Goal: Transaction & Acquisition: Purchase product/service

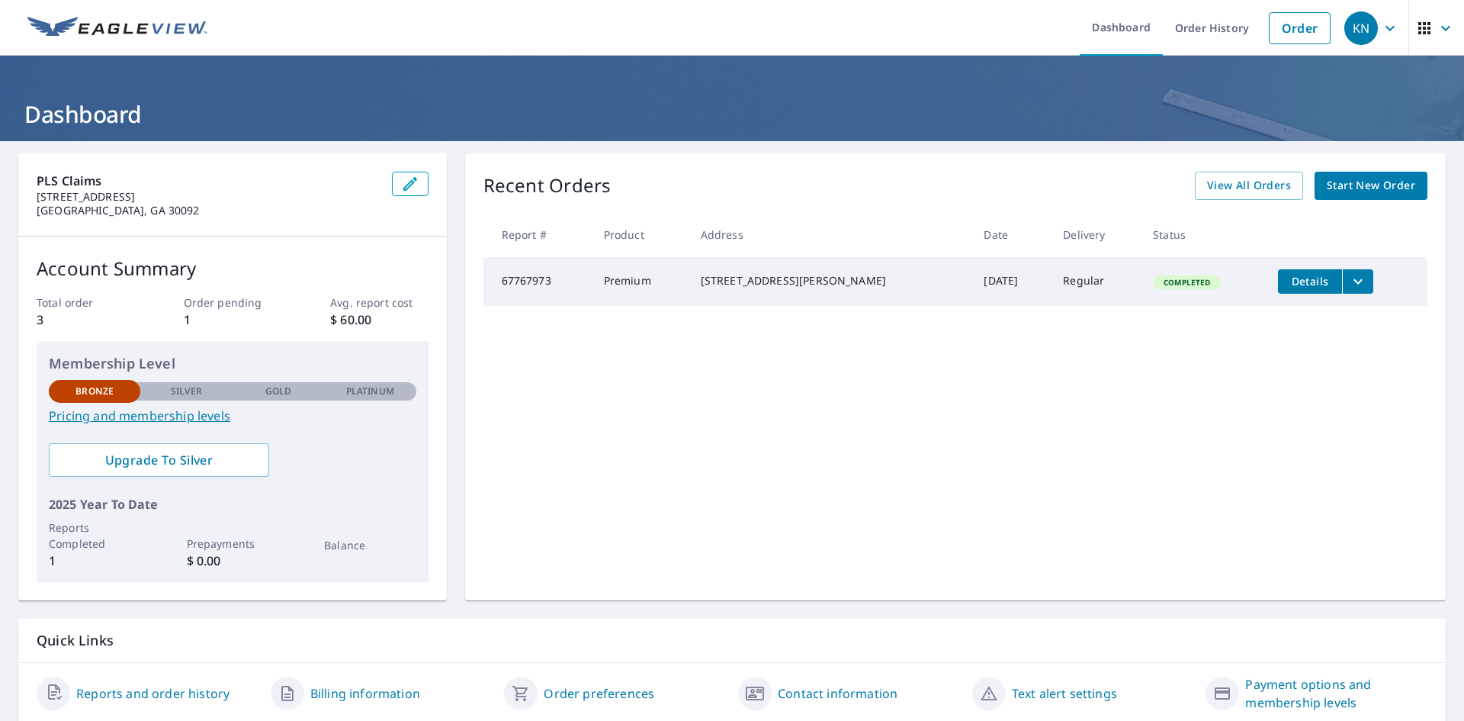
click at [1342, 181] on span "Start New Order" at bounding box center [1371, 185] width 88 height 19
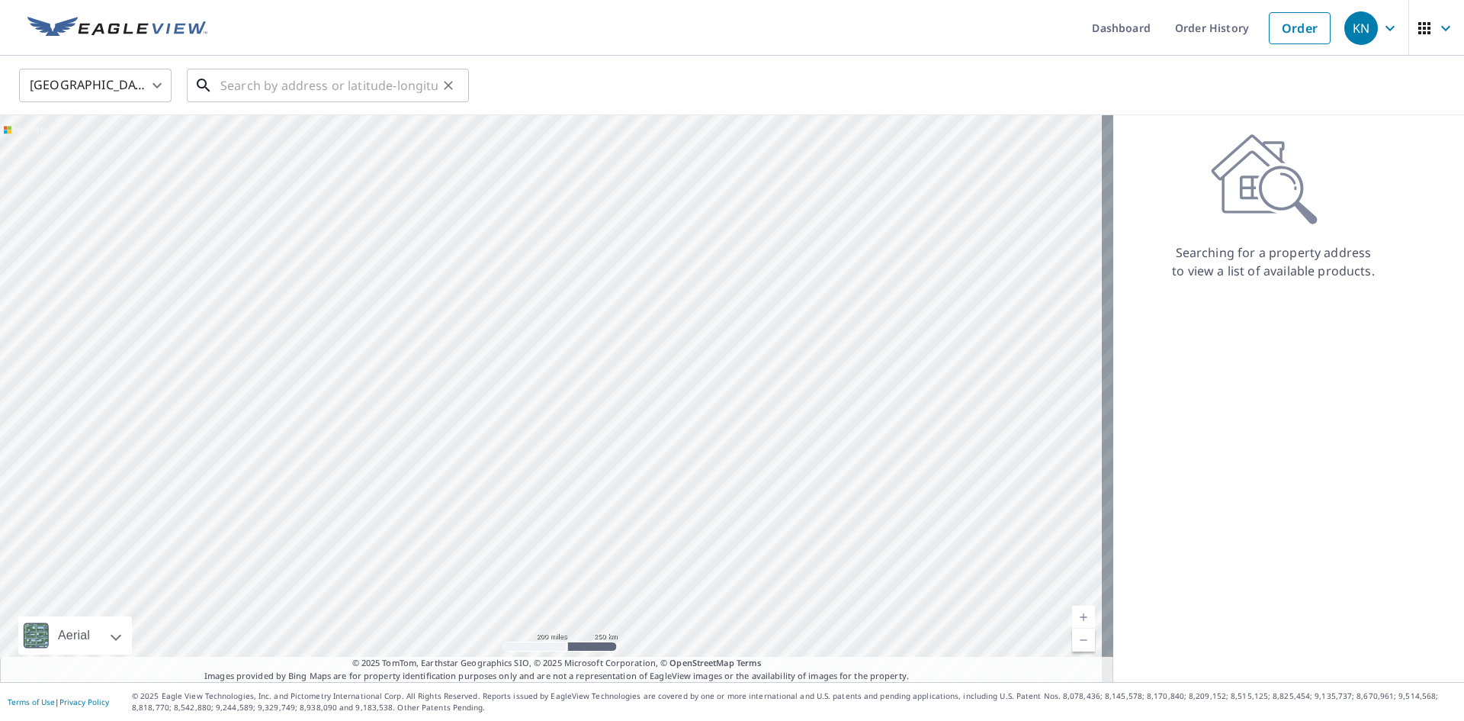
click at [235, 77] on input "text" at bounding box center [328, 85] width 217 height 43
paste input "[STREET_ADDRESS]"
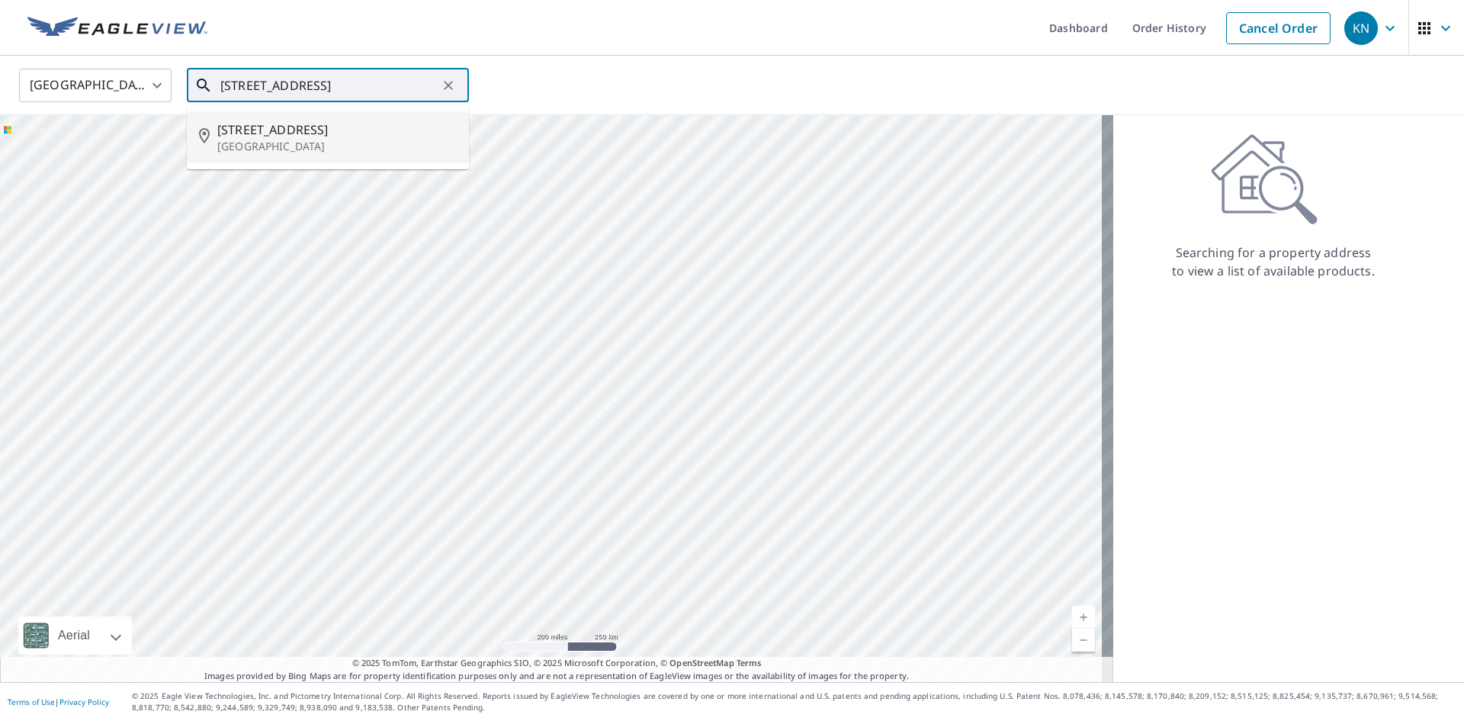
click at [335, 148] on p "[GEOGRAPHIC_DATA]" at bounding box center [336, 146] width 239 height 15
type input "[STREET_ADDRESS]"
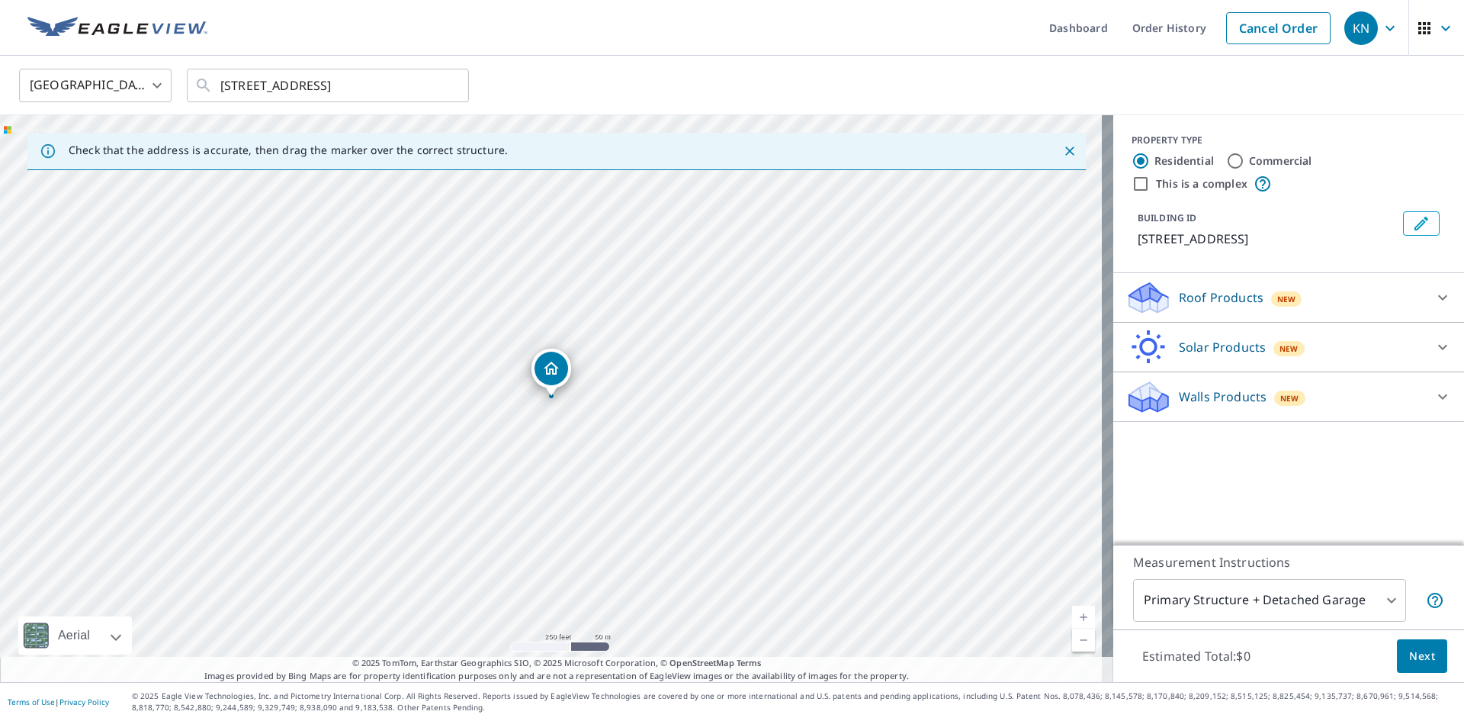
click at [1217, 281] on div "Roof Products New" at bounding box center [1275, 298] width 299 height 36
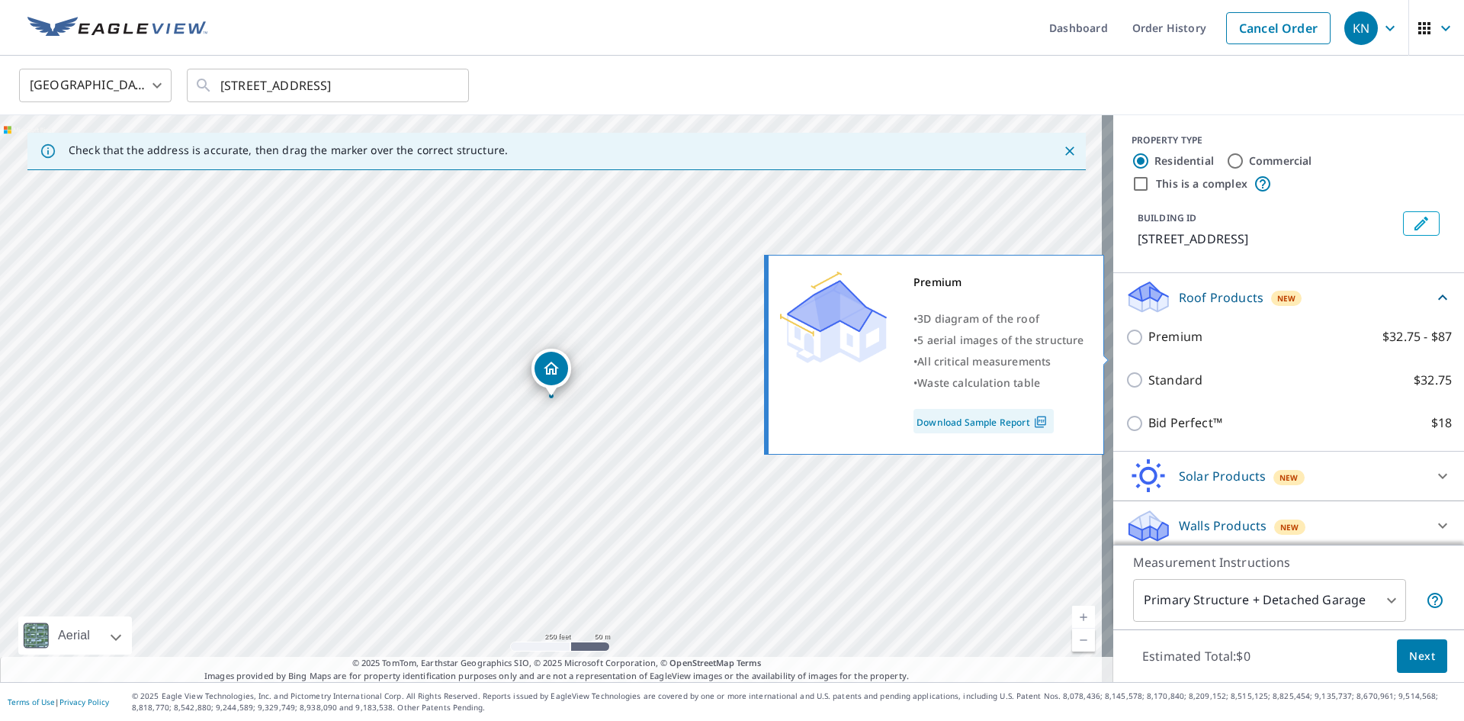
click at [1158, 346] on p "Premium" at bounding box center [1176, 336] width 54 height 19
click at [1149, 346] on input "Premium $32.75 - $87" at bounding box center [1137, 337] width 23 height 18
checkbox input "true"
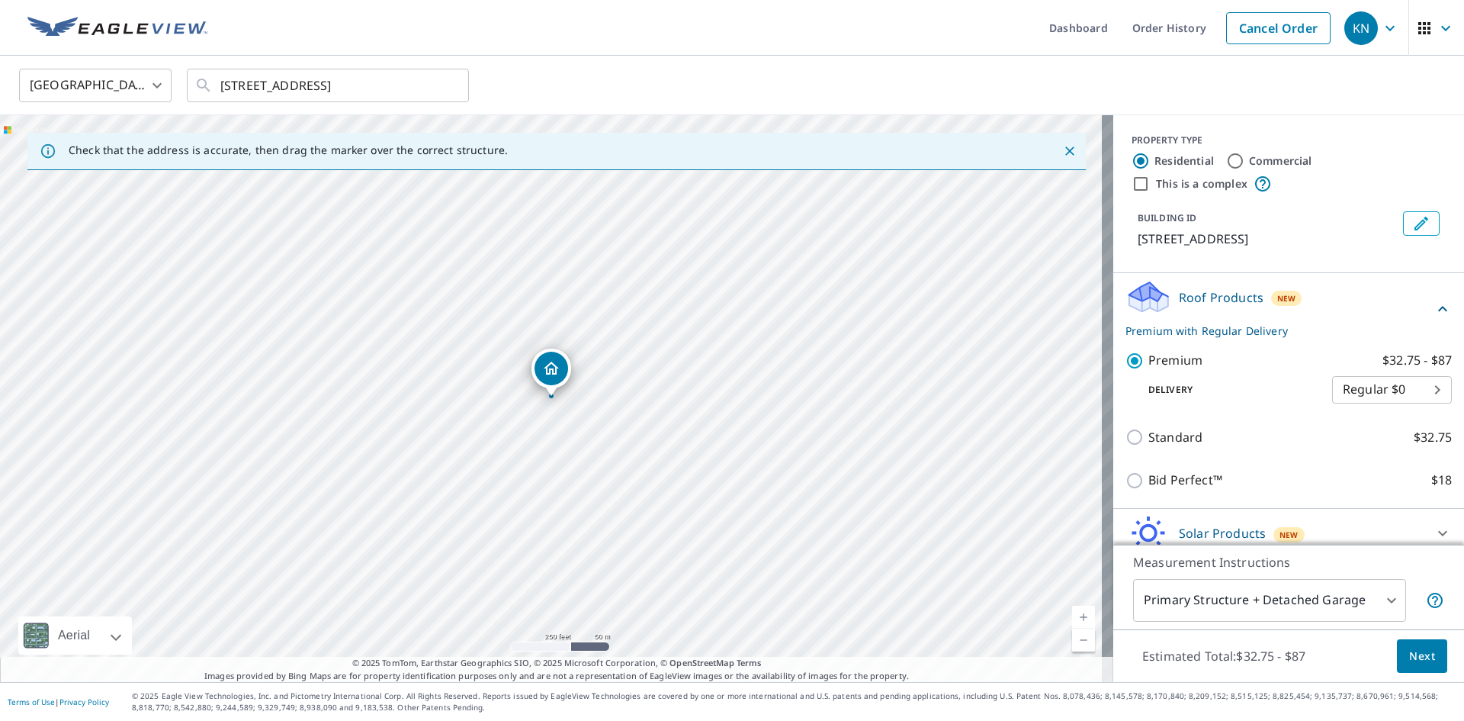
click at [1185, 599] on body "KN KN Dashboard Order History Cancel Order KN [GEOGRAPHIC_DATA] [GEOGRAPHIC_DAT…" at bounding box center [732, 360] width 1464 height 721
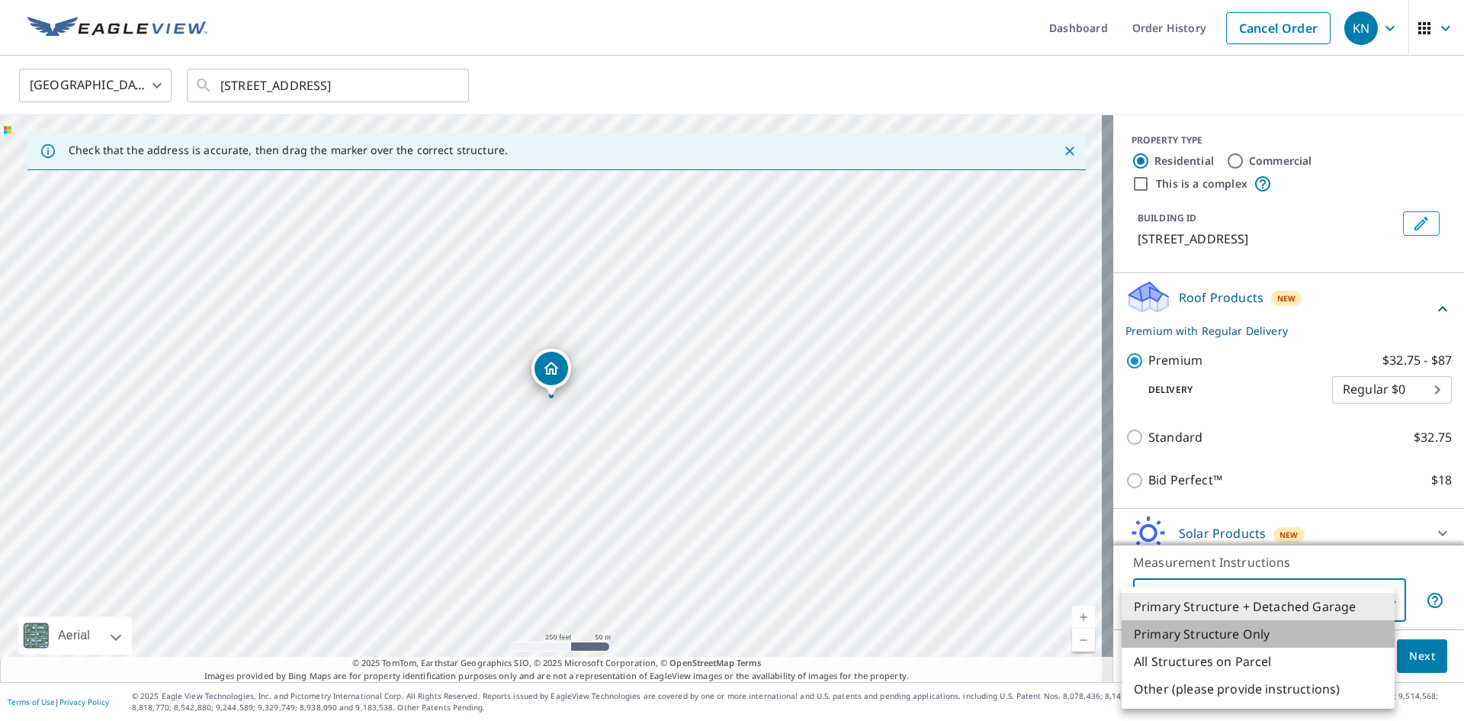
click at [1191, 630] on li "Primary Structure Only" at bounding box center [1258, 633] width 273 height 27
type input "2"
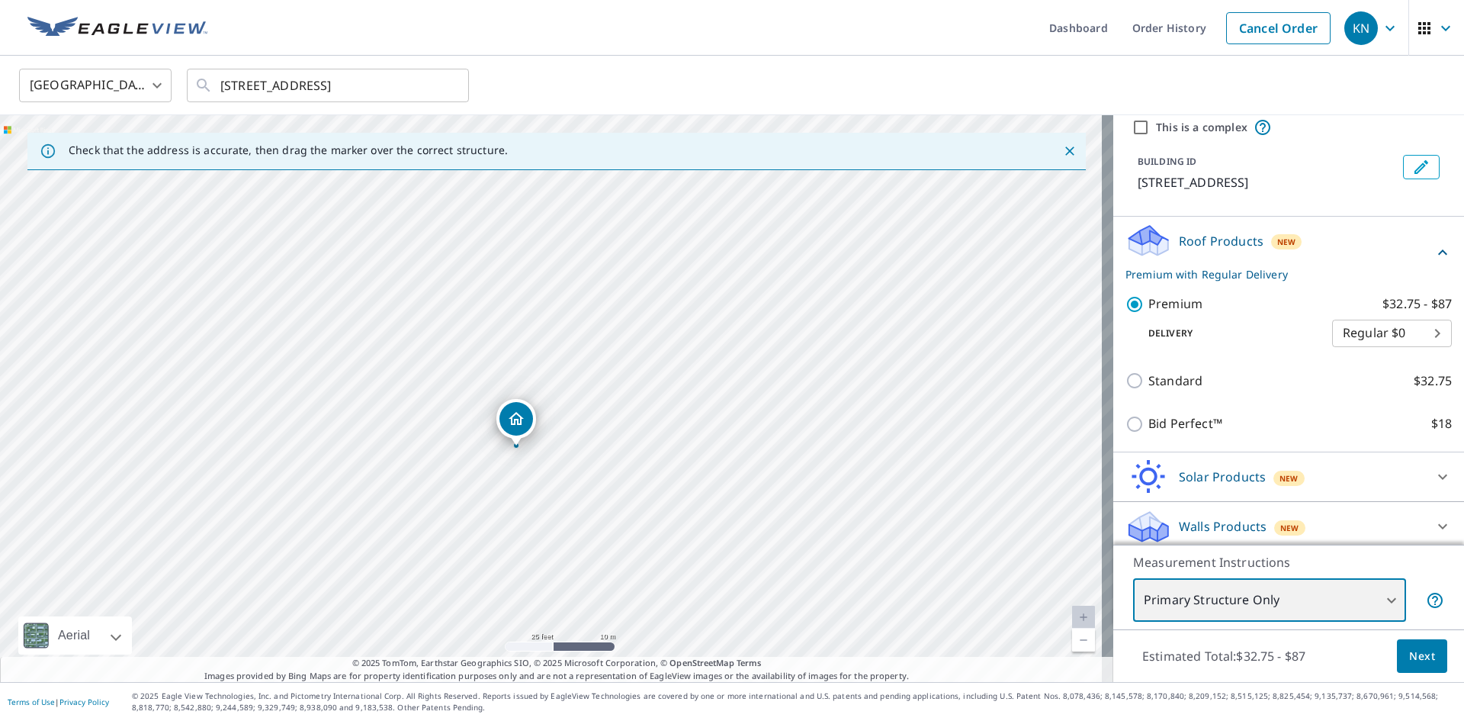
scroll to position [82, 0]
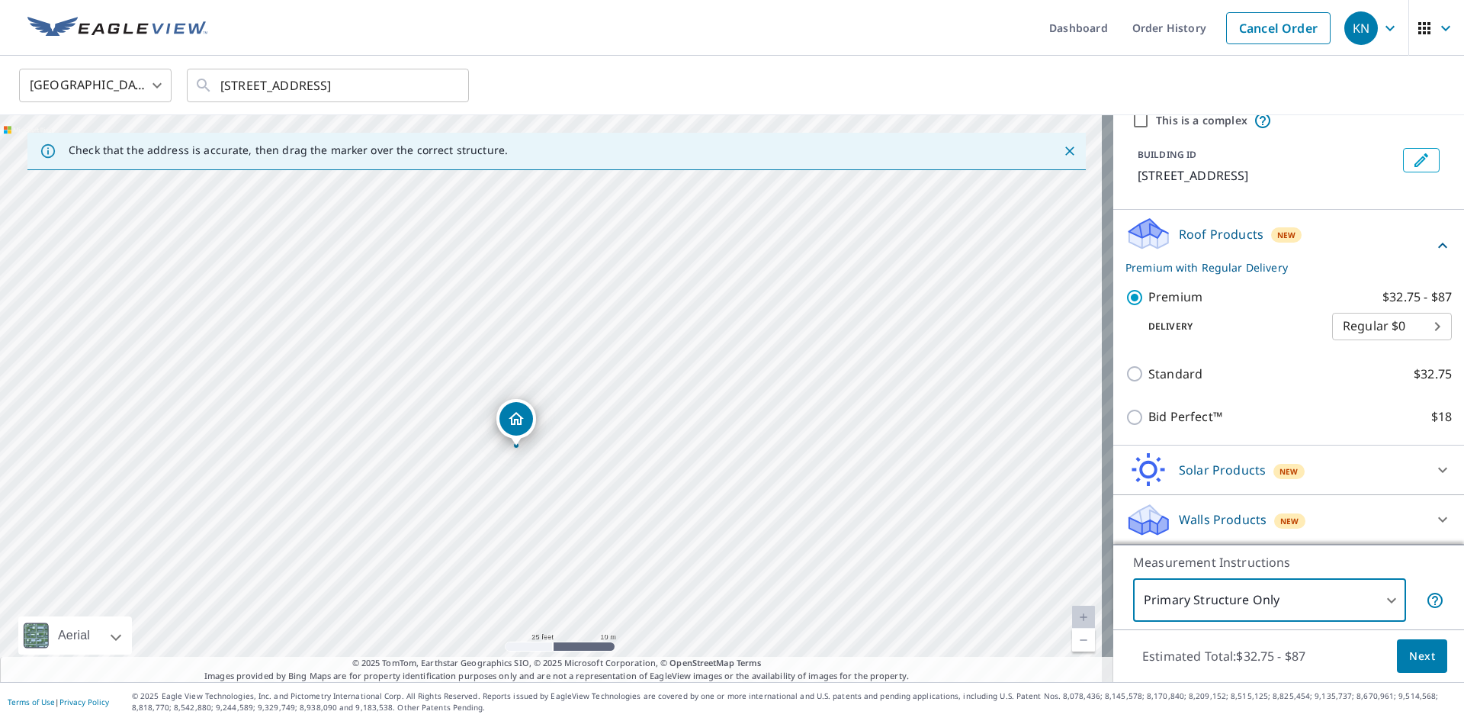
click at [1410, 651] on span "Next" at bounding box center [1423, 656] width 26 height 19
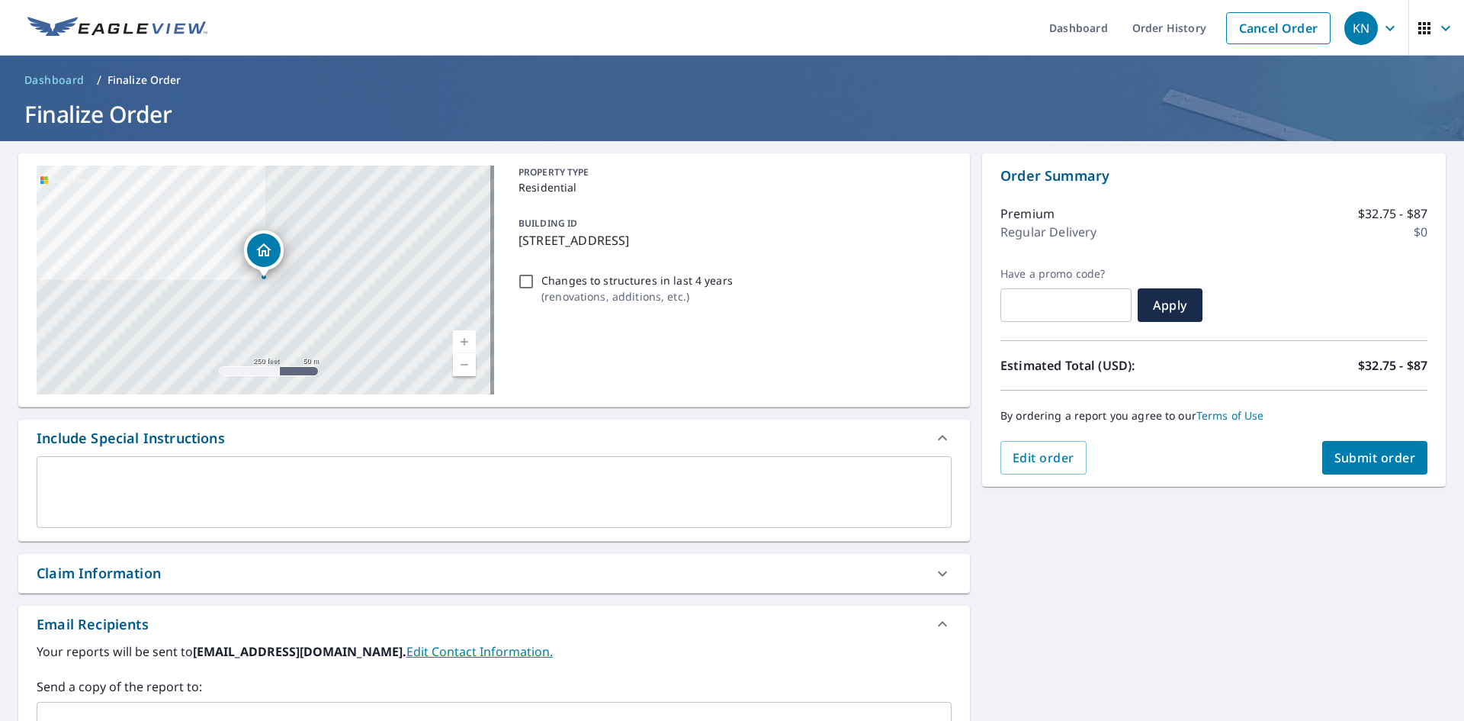
click at [1344, 461] on span "Submit order" at bounding box center [1376, 457] width 82 height 17
